Goal: Find specific page/section: Find specific page/section

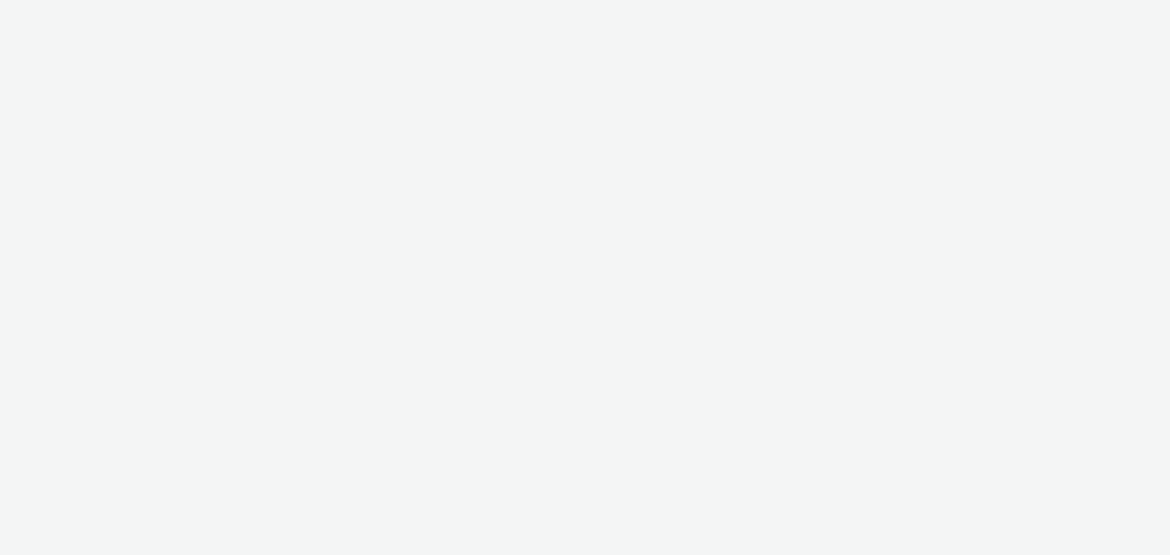
select select "72000950-a0a7-427d-a4e5-c6bc812fbb51"
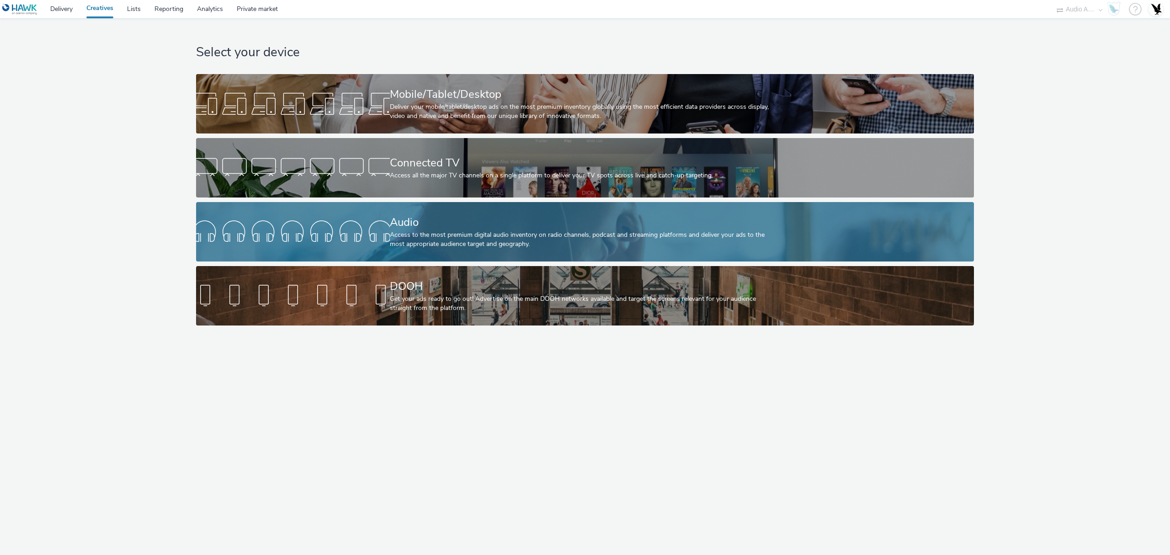
click at [317, 204] on link "Audio Access to the most premium digital audio inventory on radio channels, pod…" at bounding box center [585, 231] width 778 height 59
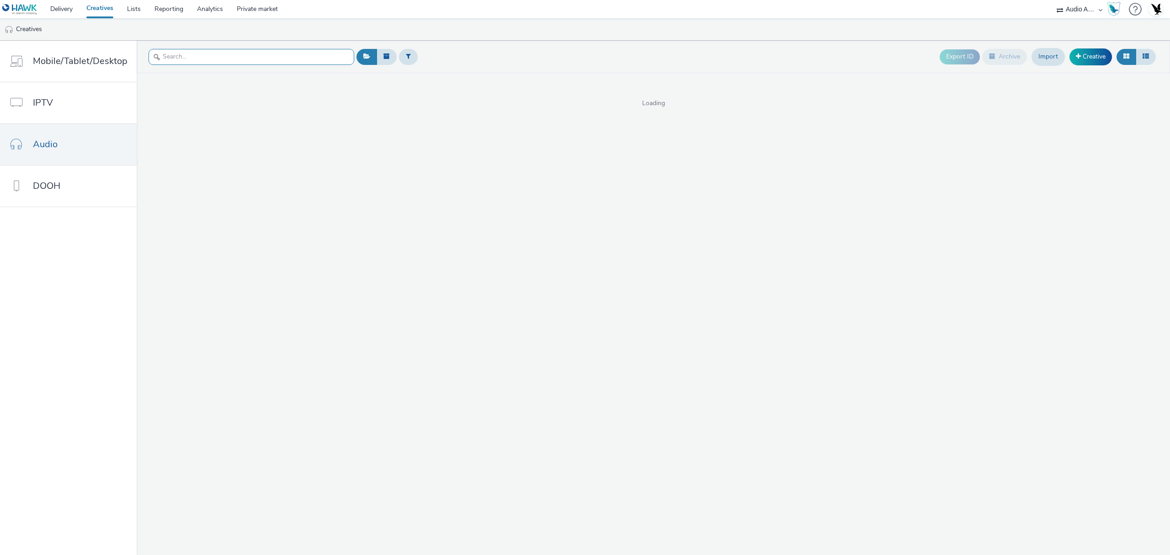
click at [275, 57] on input "text" at bounding box center [252, 57] width 206 height 16
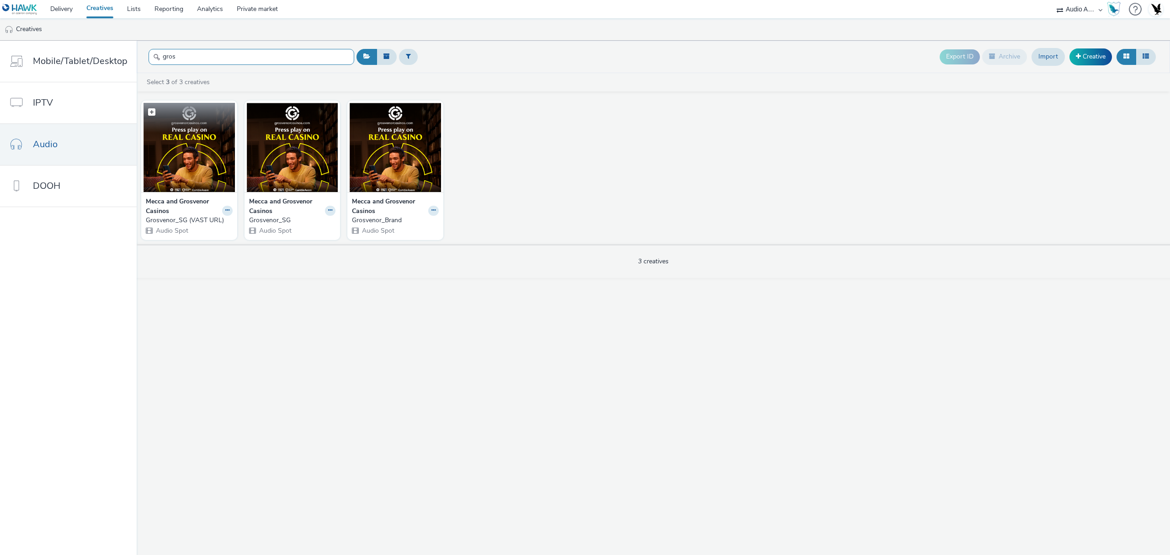
type input "gros"
click at [193, 169] on img at bounding box center [189, 147] width 91 height 89
click at [179, 222] on div "Grosvenor_SG (VAST URL)" at bounding box center [187, 220] width 83 height 9
click at [273, 219] on div "Grosvenor_SG" at bounding box center [290, 220] width 83 height 9
click at [374, 220] on div "Grosvenor_Brand" at bounding box center [393, 220] width 83 height 9
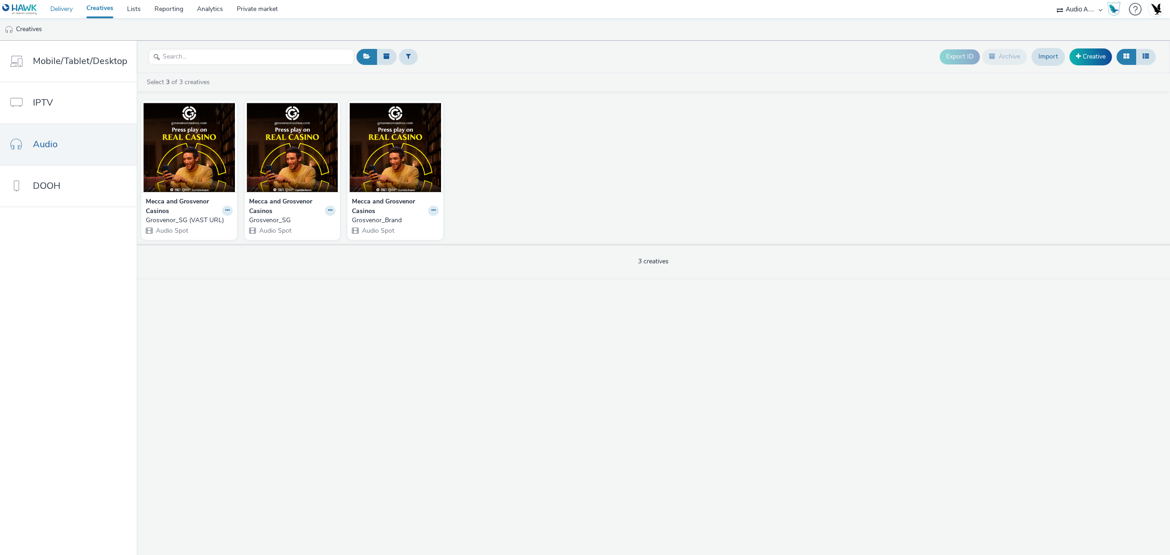
click at [58, 9] on link "Delivery" at bounding box center [61, 9] width 36 height 18
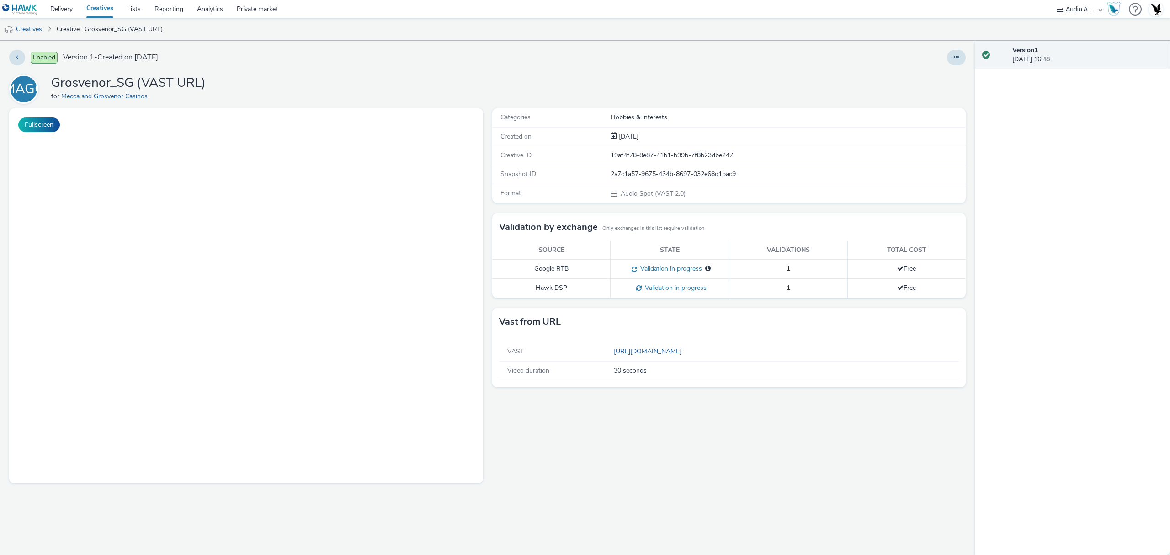
select select "72000950-a0a7-427d-a4e5-c6bc812fbb51"
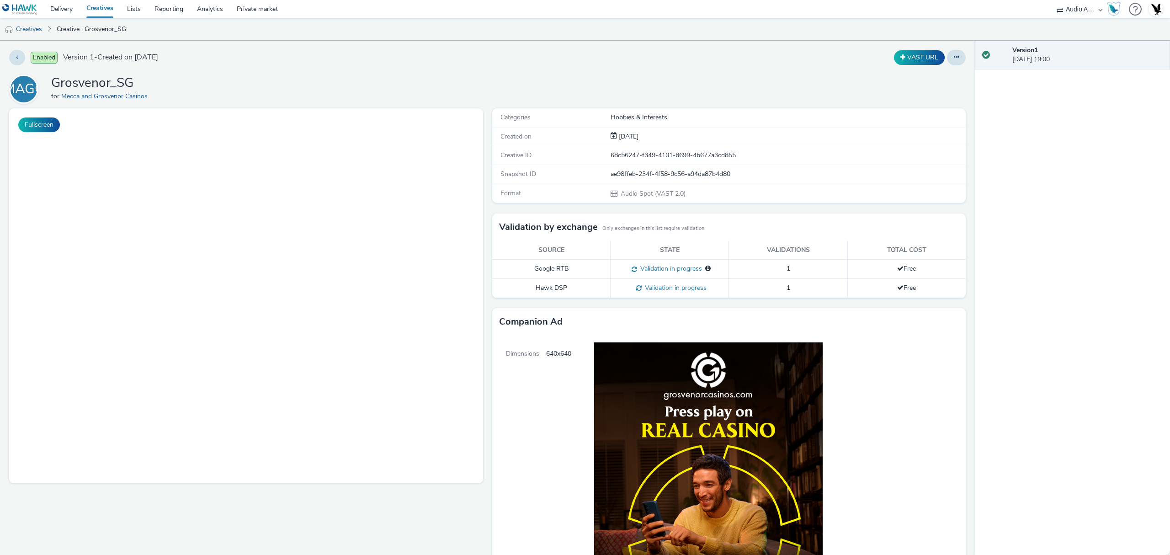
select select "72000950-a0a7-427d-a4e5-c6bc812fbb51"
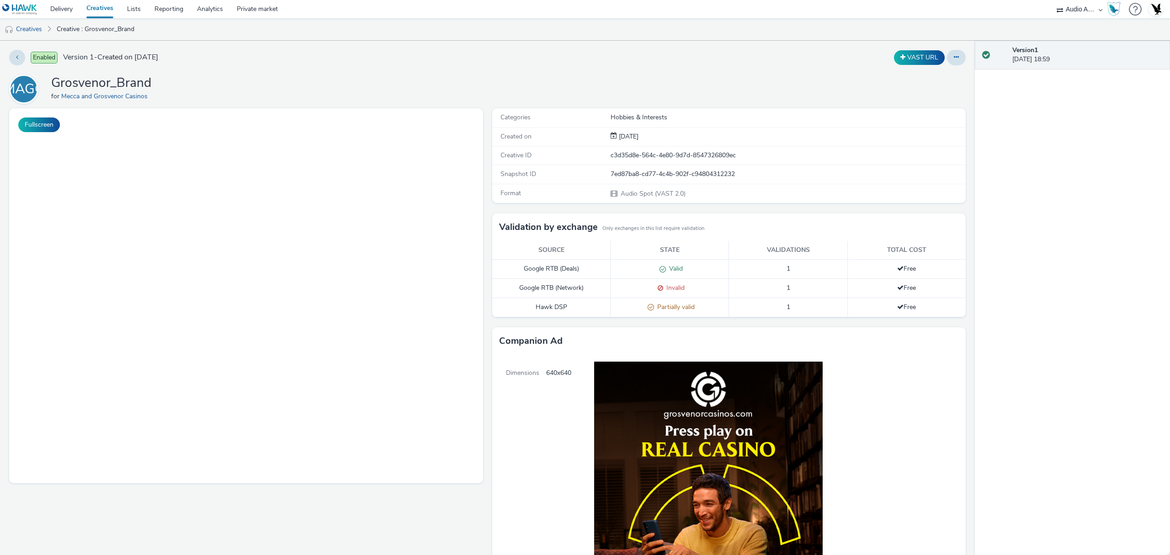
select select "72000950-a0a7-427d-a4e5-c6bc812fbb51"
